Goal: Find specific page/section: Find specific page/section

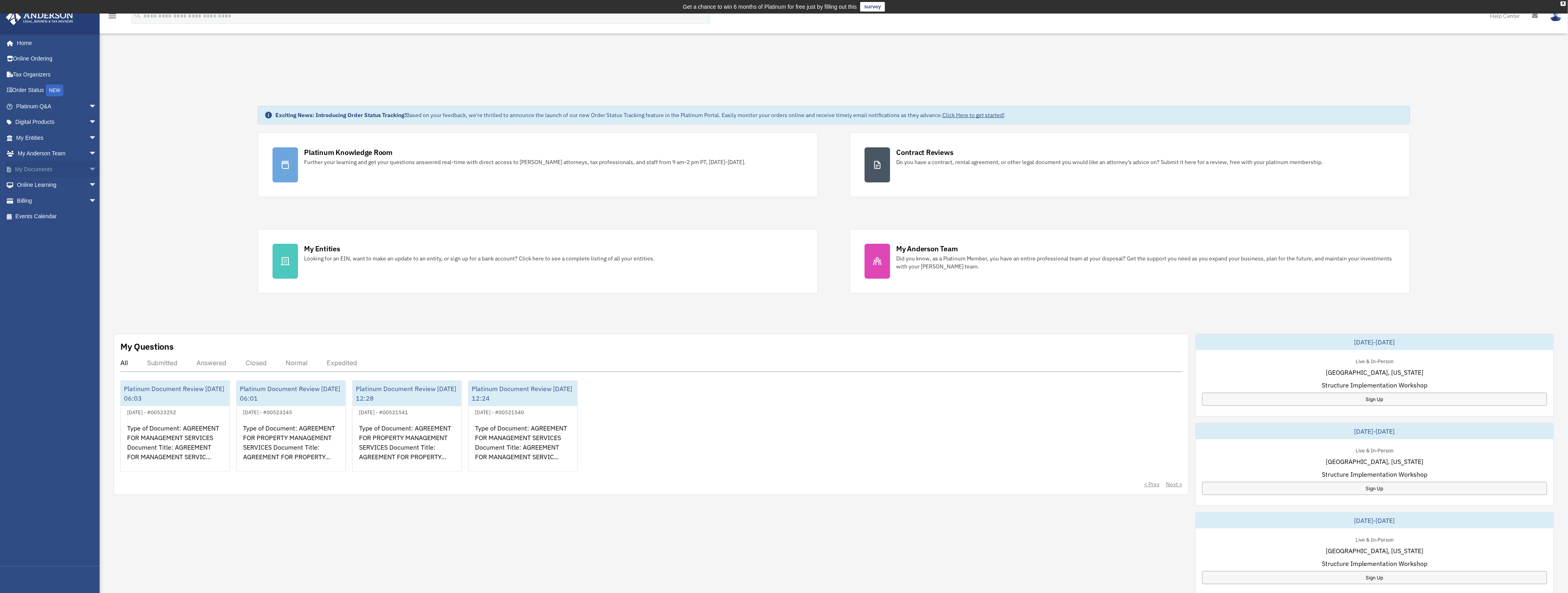
click at [33, 161] on link "My Documents arrow_drop_down" at bounding box center [57, 168] width 103 height 16
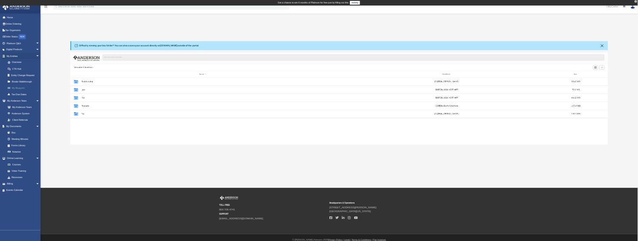
scroll to position [183, 1403]
click at [61, 229] on link "My Blueprint" at bounding box center [64, 231] width 104 height 17
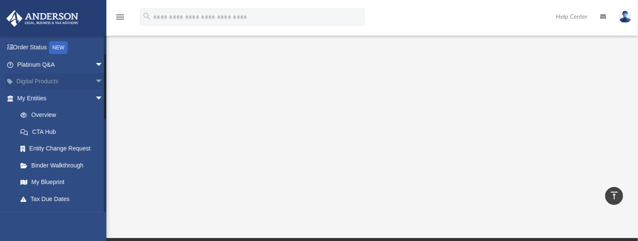
scroll to position [49, 0]
click at [40, 97] on link "My Entities arrow_drop_down" at bounding box center [61, 98] width 110 height 17
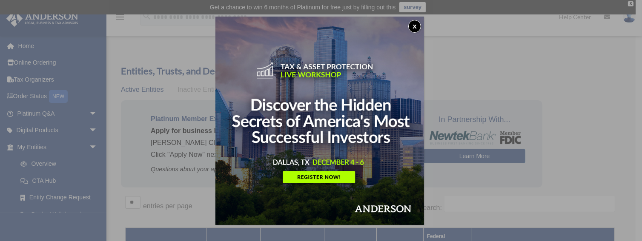
click at [415, 23] on button "x" at bounding box center [414, 26] width 13 height 13
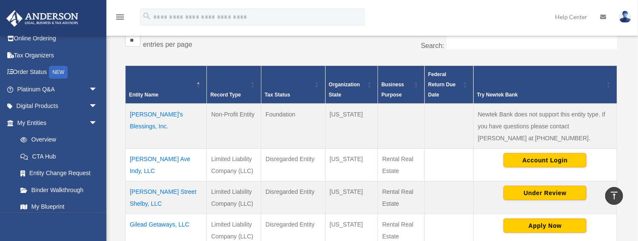
scroll to position [195, 0]
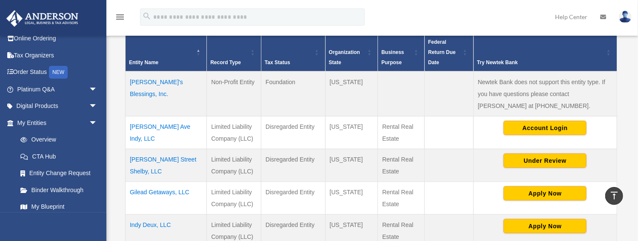
click at [165, 125] on td "[PERSON_NAME] Ave Indy, LLC" at bounding box center [166, 132] width 81 height 33
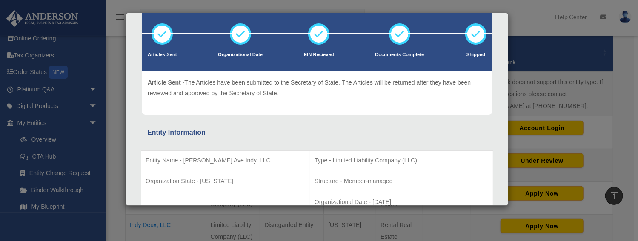
scroll to position [48, 0]
